Goal: Check status: Check status

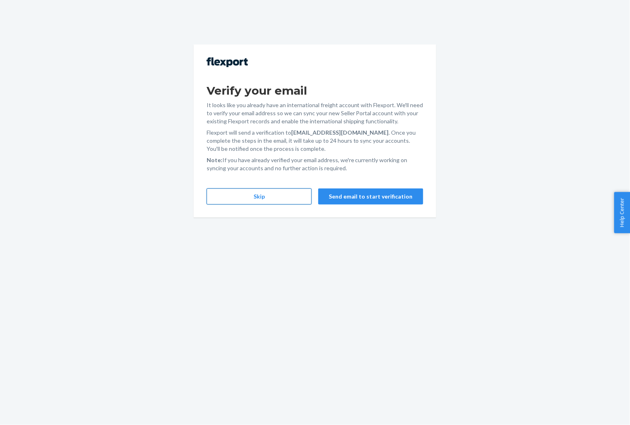
click at [254, 195] on button "Skip" at bounding box center [259, 197] width 105 height 16
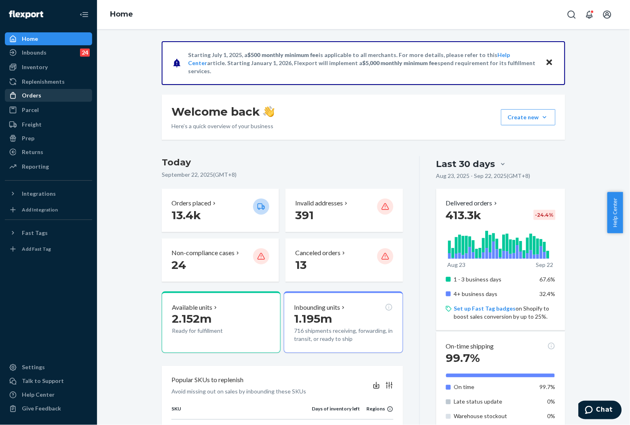
click at [34, 99] on div "Orders" at bounding box center [31, 95] width 19 height 8
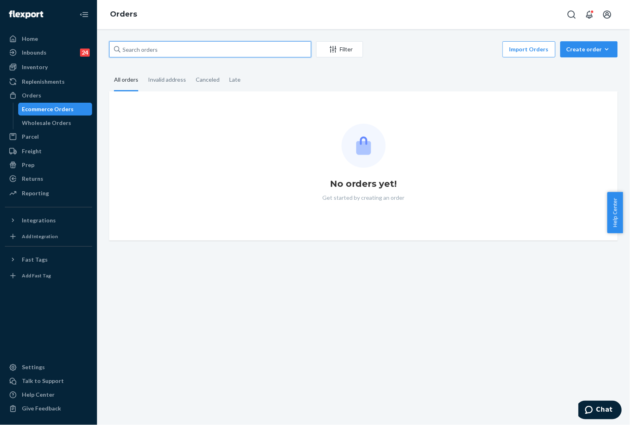
click at [167, 50] on input "text" at bounding box center [210, 49] width 202 height 16
paste input "254918455"
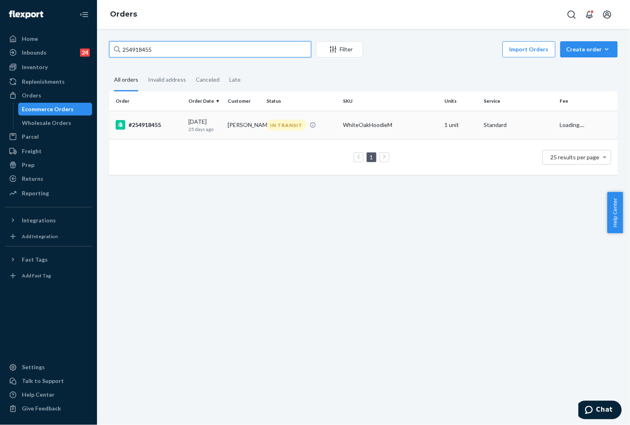
type input "254918455"
click at [217, 126] on p "25 days ago" at bounding box center [205, 129] width 32 height 7
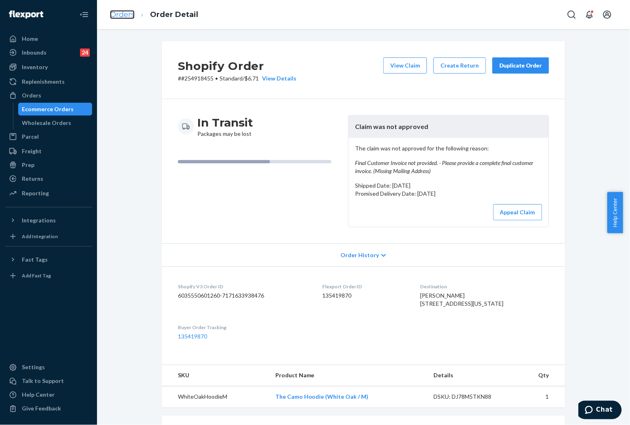
click at [128, 14] on link "Orders" at bounding box center [122, 14] width 25 height 9
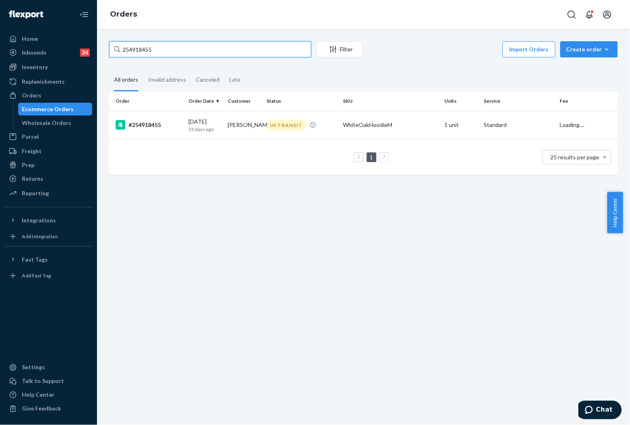
click at [253, 49] on input "254918455" at bounding box center [210, 49] width 202 height 16
paste input "[PERSON_NAME]"
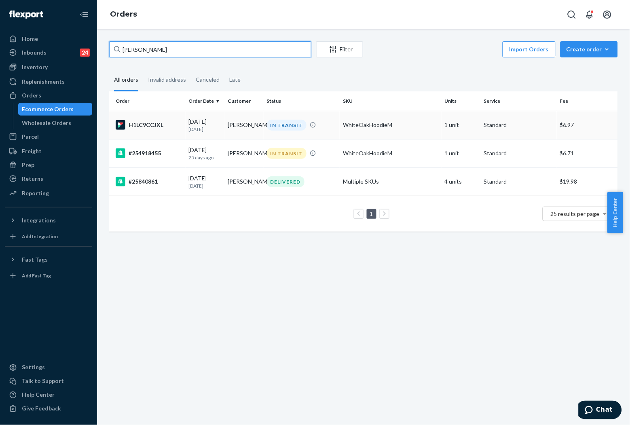
type input "[PERSON_NAME]"
click at [276, 125] on div "IN TRANSIT" at bounding box center [287, 125] width 40 height 11
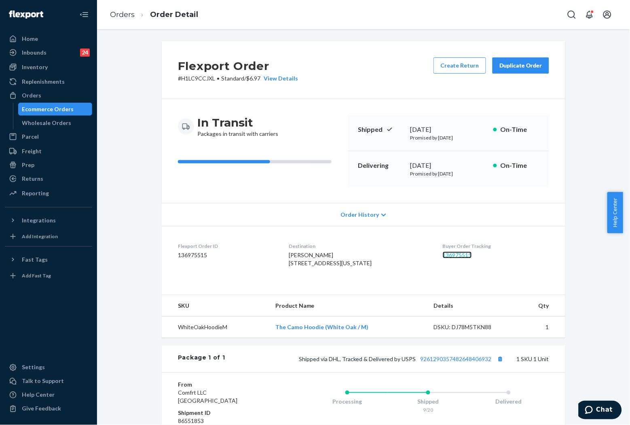
click at [455, 255] on link "136975515" at bounding box center [457, 255] width 29 height 7
click at [131, 17] on link "Orders" at bounding box center [122, 14] width 25 height 9
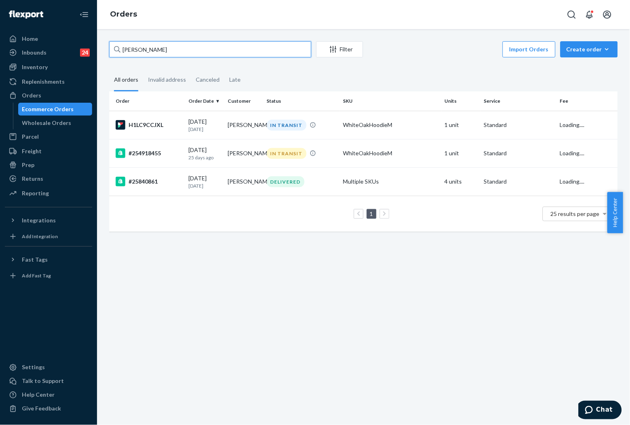
click at [206, 47] on input "[PERSON_NAME]" at bounding box center [210, 49] width 202 height 16
paste input "255153914"
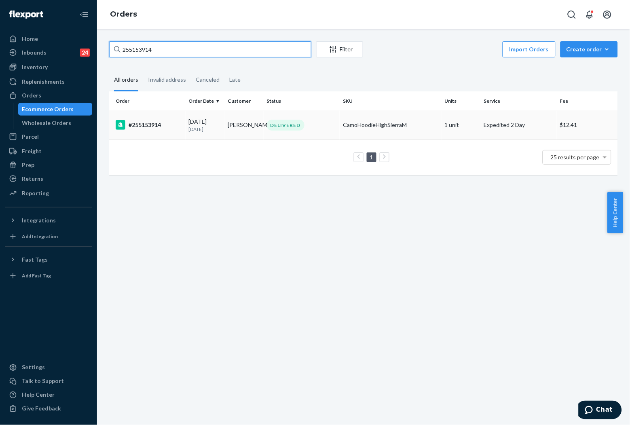
type input "255153914"
click at [200, 126] on p "[DATE]" at bounding box center [205, 129] width 32 height 7
